Goal: Task Accomplishment & Management: Use online tool/utility

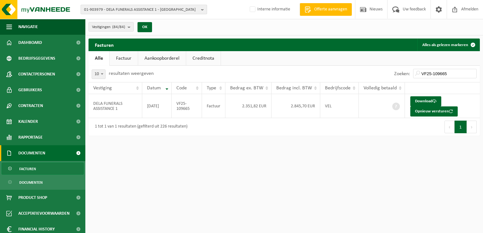
click at [102, 11] on span "01-903979 - DELA FUNERALS ASSISTANCE 1 - ANTWERPEN" at bounding box center [141, 9] width 115 height 9
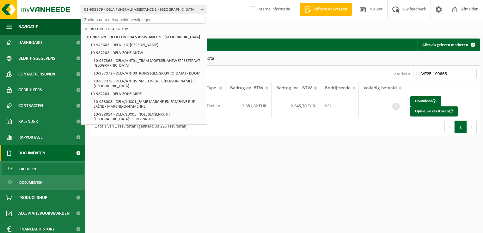
paste input "10-921092"
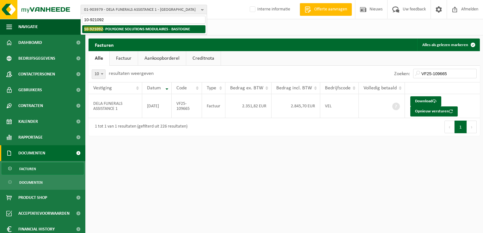
type input "10-921092"
click at [120, 28] on strong "10-921092 - POLYGONE SOLUTIONS MODULAIRES - BASTOGNE" at bounding box center [137, 29] width 106 height 5
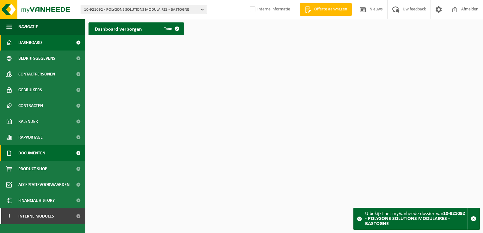
click at [28, 156] on span "Documenten" at bounding box center [31, 154] width 27 height 16
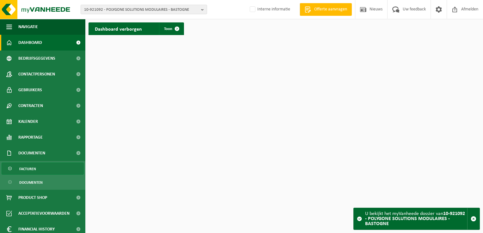
click at [40, 168] on link "Facturen" at bounding box center [43, 169] width 82 height 12
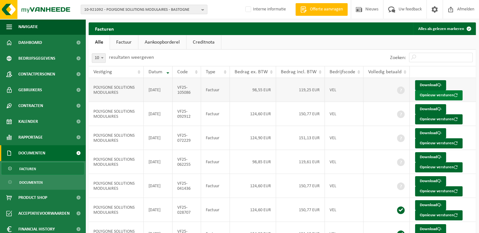
click at [430, 96] on button "Opnieuw versturen" at bounding box center [438, 95] width 47 height 10
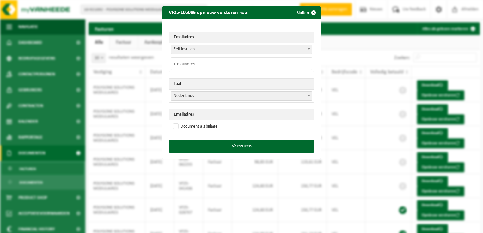
click at [202, 47] on span "Zelf invullen" at bounding box center [241, 49] width 141 height 9
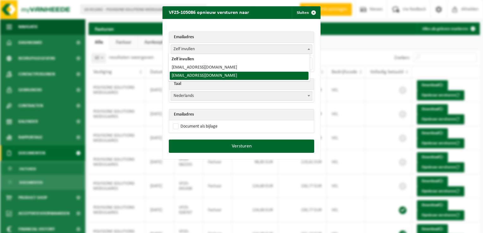
select select "mathot@polygonegroupe.be"
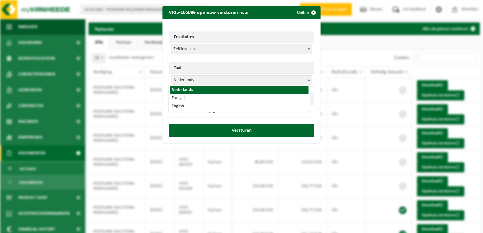
click at [190, 79] on span "Nederlands" at bounding box center [241, 80] width 141 height 9
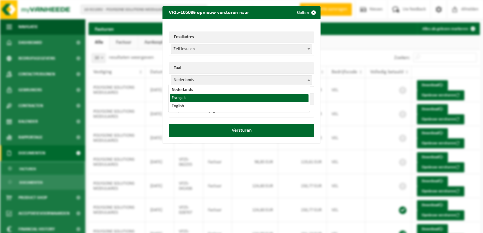
select select "fr"
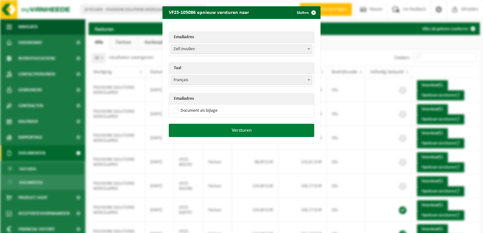
click at [235, 128] on button "Versturen" at bounding box center [242, 130] width 146 height 13
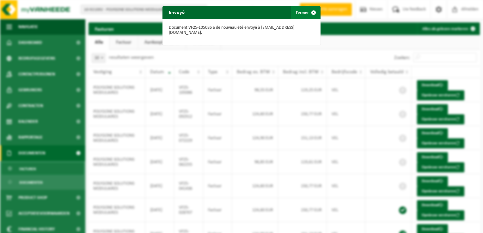
click at [310, 12] on span "button" at bounding box center [313, 12] width 13 height 13
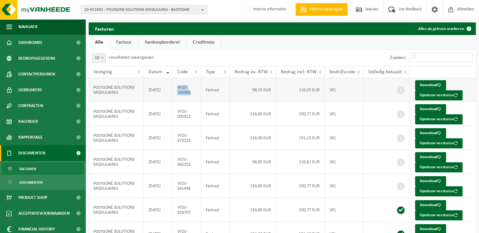
drag, startPoint x: 194, startPoint y: 96, endPoint x: 179, endPoint y: 89, distance: 16.4
click at [179, 89] on td "VF25-105086" at bounding box center [186, 90] width 28 height 24
copy td "VF25-105086"
click at [107, 9] on span "10-921092 - POLYGONE SOLUTIONS MODULAIRES - BASTOGNE" at bounding box center [141, 9] width 115 height 9
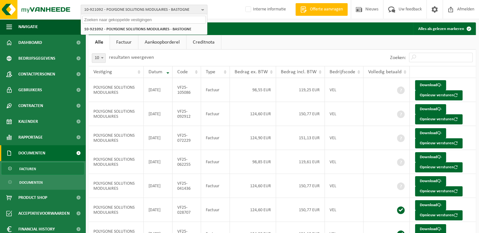
paste input "10-915142"
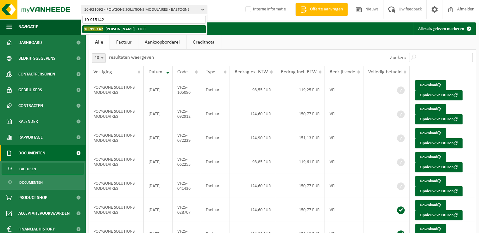
type input "10-915142"
click at [123, 32] on li "10-915142 - POPPE JURGEN - TIELT" at bounding box center [143, 29] width 123 height 8
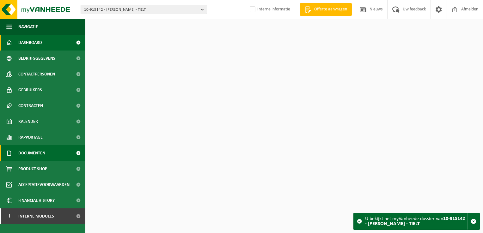
click at [36, 156] on span "Documenten" at bounding box center [31, 154] width 27 height 16
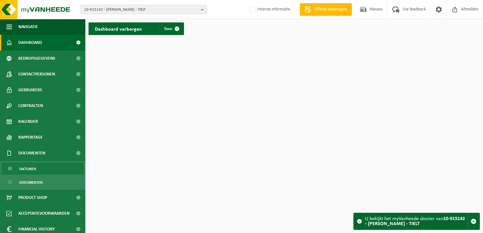
click at [47, 169] on link "Facturen" at bounding box center [43, 169] width 82 height 12
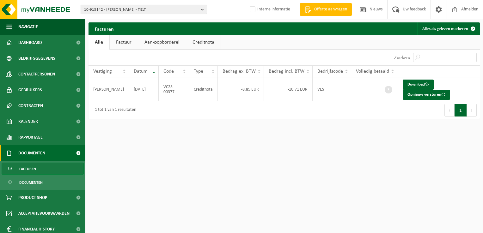
click at [122, 9] on span "10-915142 - [PERSON_NAME] - TIELT" at bounding box center [141, 9] width 115 height 9
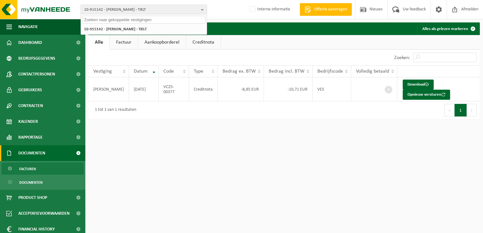
paste input "10-902389"
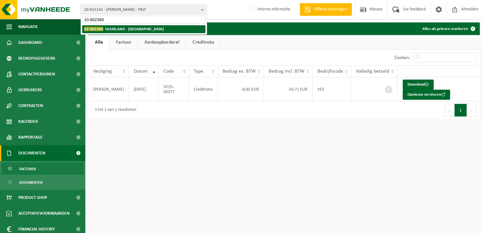
type input "10-902389"
click at [114, 30] on strong "10-902389 - HUURLAND - NAZARETH" at bounding box center [124, 29] width 80 height 5
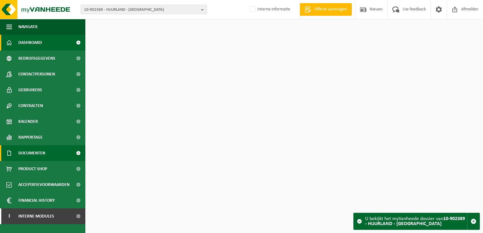
click at [45, 152] on span "Documenten" at bounding box center [31, 154] width 27 height 16
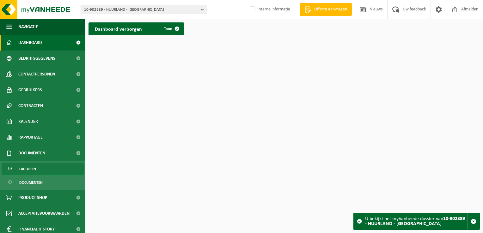
click at [46, 168] on link "Facturen" at bounding box center [43, 169] width 82 height 12
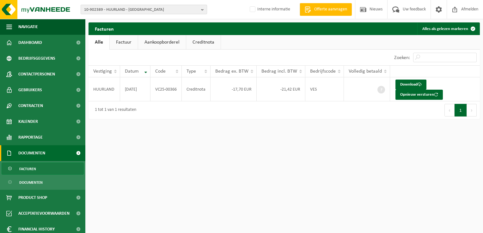
click at [100, 11] on span "10-902389 - HUURLAND - [GEOGRAPHIC_DATA]" at bounding box center [141, 9] width 115 height 9
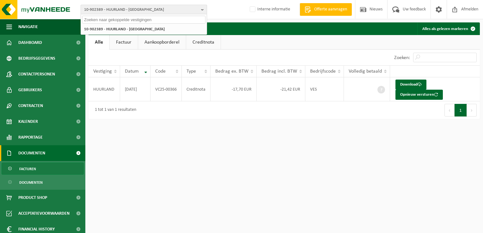
paste input "10-948544"
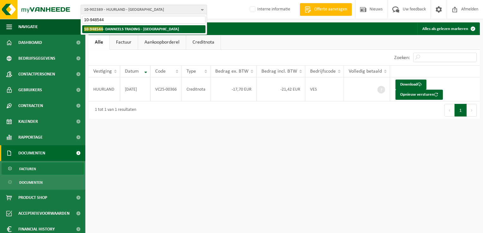
type input "10-948544"
click at [117, 30] on strong "10-948544 - DANNEELS TRADING - [GEOGRAPHIC_DATA]" at bounding box center [131, 29] width 95 height 5
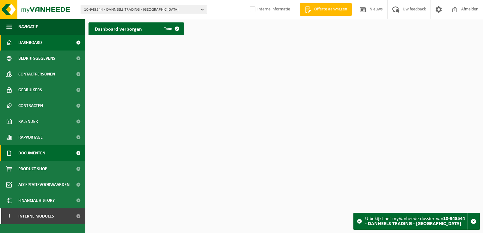
click at [45, 150] on span "Documenten" at bounding box center [31, 154] width 27 height 16
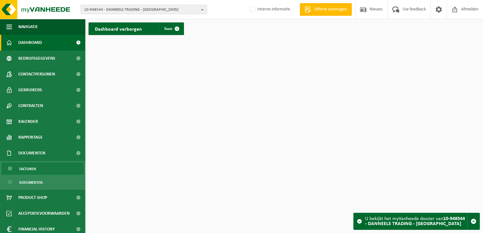
click at [33, 171] on span "Facturen" at bounding box center [27, 169] width 17 height 12
